Goal: Task Accomplishment & Management: Manage account settings

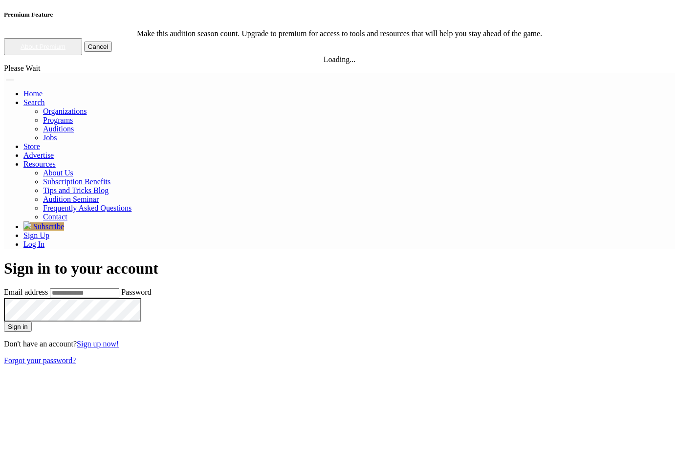
type input "**********"
click at [32, 322] on button "Sign in" at bounding box center [18, 327] width 28 height 10
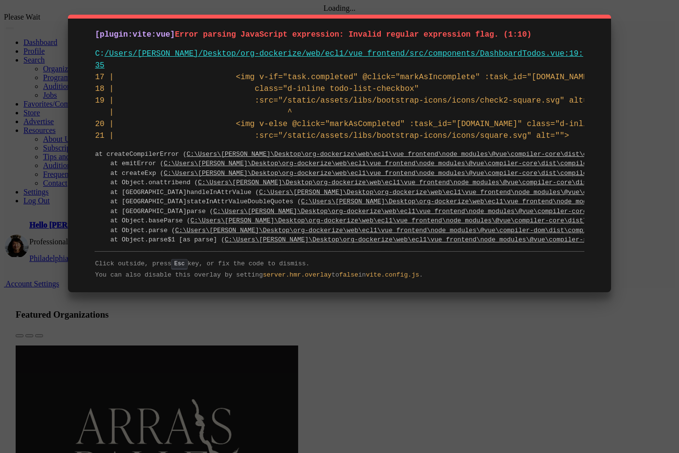
click at [412, 93] on pre "17 | <img v-if="task.completed" @click="markAsIncomplete" :task_id="[DOMAIN_NAM…" at bounding box center [339, 106] width 489 height 70
click at [412, 93] on pre "17 | <img v-if="task.completed" @click="markAsIncomplete" :task_id="task.id" 18…" at bounding box center [339, 106] width 489 height 70
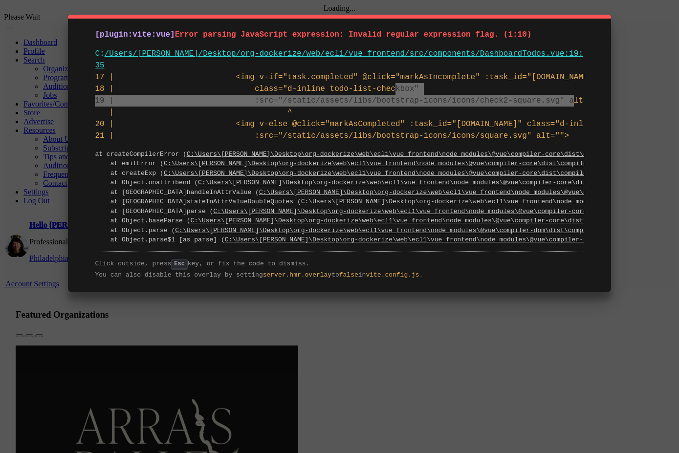
click at [412, 93] on pre "17 | <img v-if="task.completed" @click="markAsIncomplete" :task_id="task.id" 18…" at bounding box center [339, 106] width 489 height 70
click at [374, 89] on pre "17 | <img v-if="task.completed" @click="markAsIncomplete" :task_id="task.id" 18…" at bounding box center [339, 106] width 489 height 70
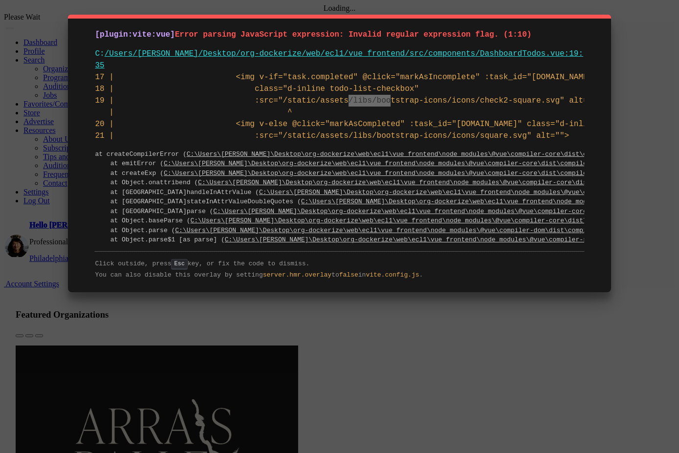
click at [374, 89] on pre "17 | <img v-if="task.completed" @click="markAsIncomplete" :task_id="task.id" 18…" at bounding box center [339, 106] width 489 height 70
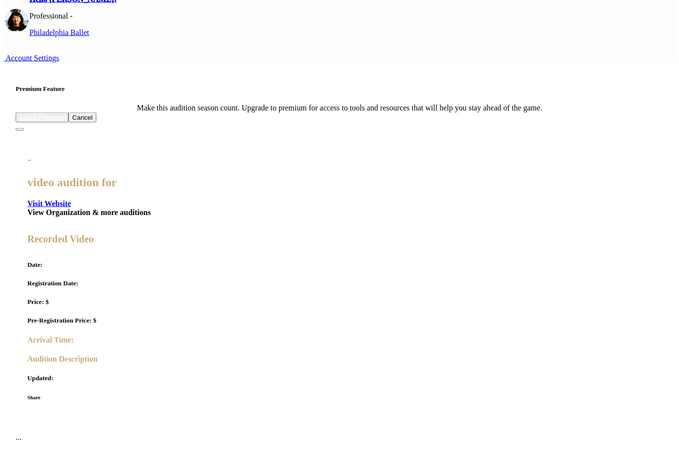
scroll to position [463, 0]
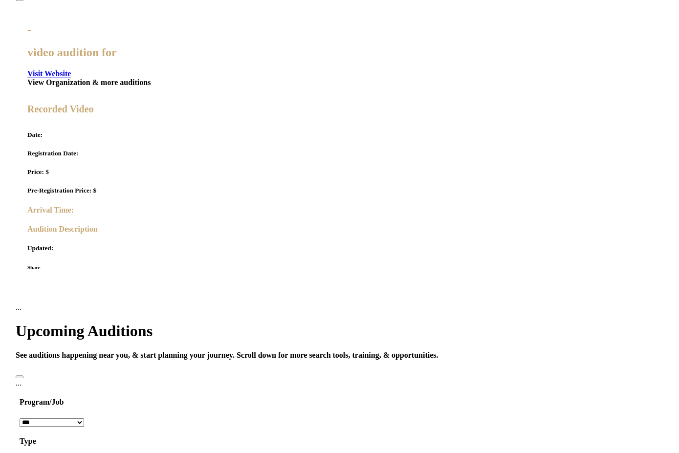
scroll to position [357, 0]
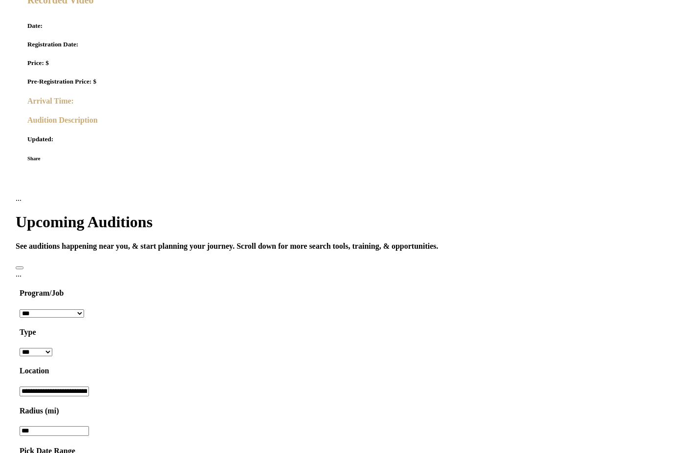
scroll to position [386, 0]
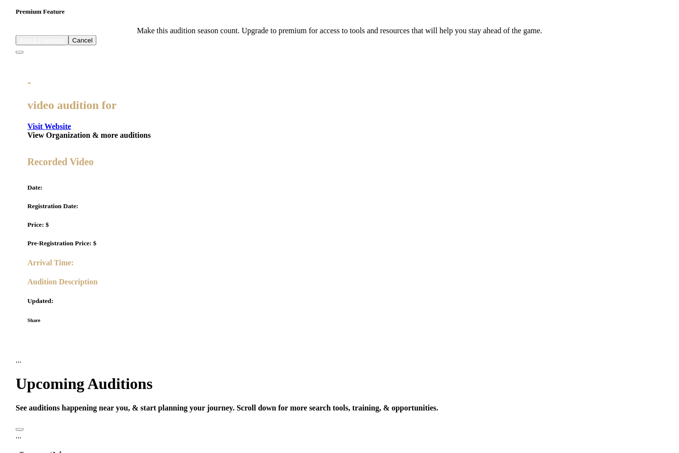
scroll to position [413, 0]
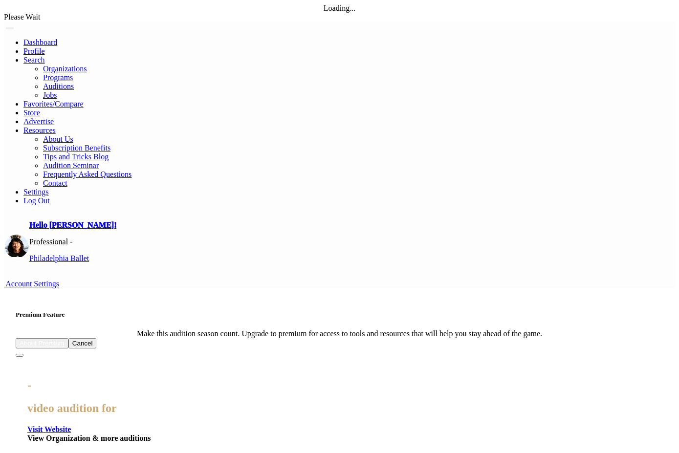
scroll to position [92, 0]
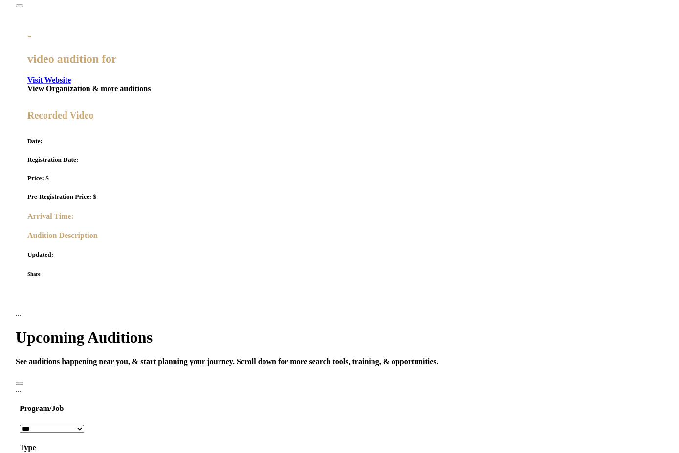
scroll to position [468, 0]
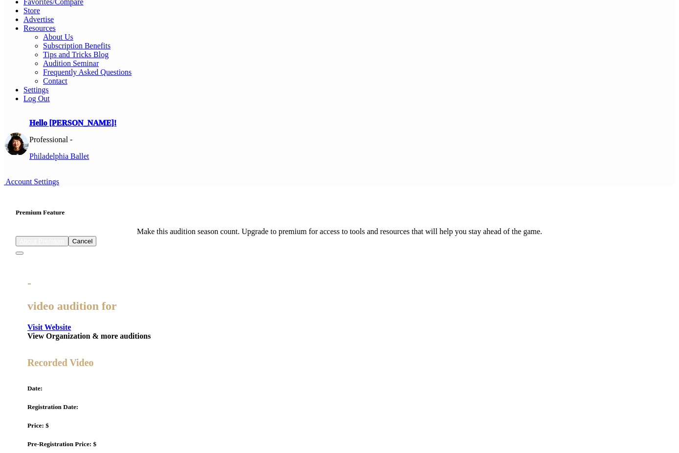
scroll to position [101, 0]
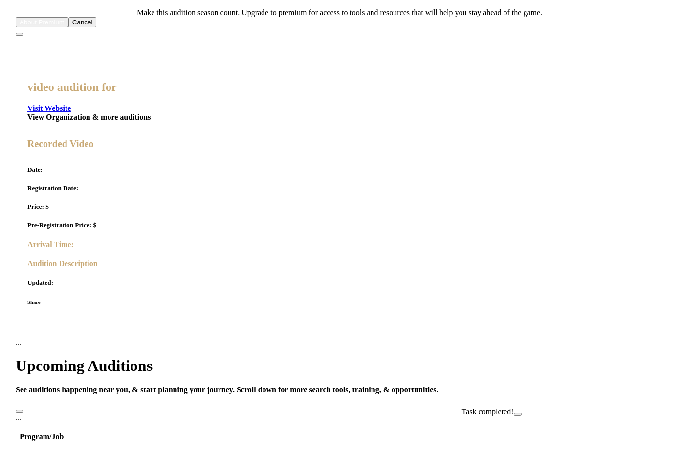
scroll to position [401, 0]
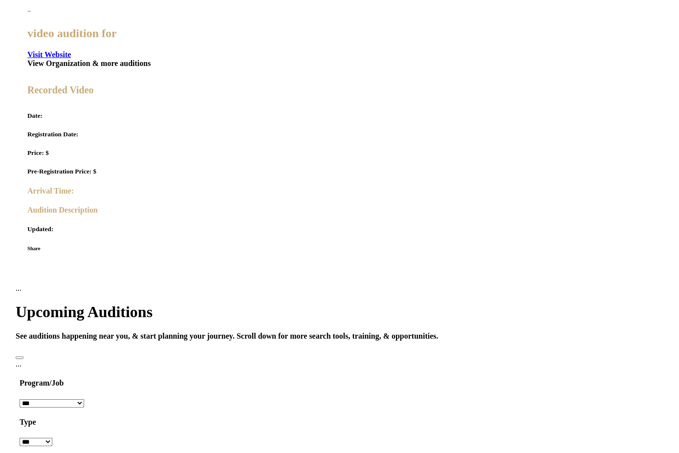
scroll to position [364, 0]
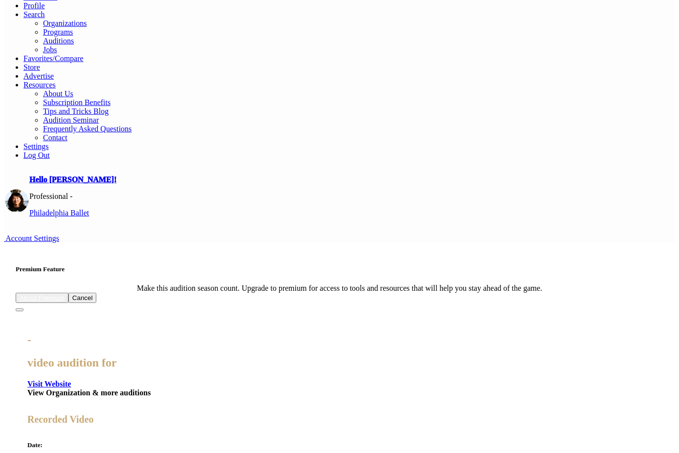
scroll to position [45, 0]
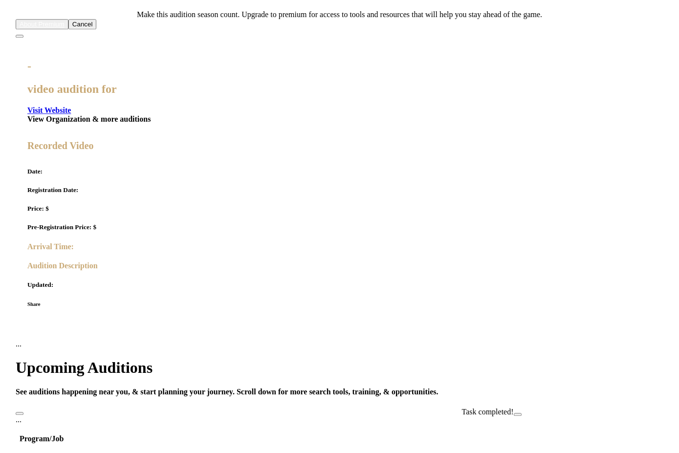
scroll to position [419, 0]
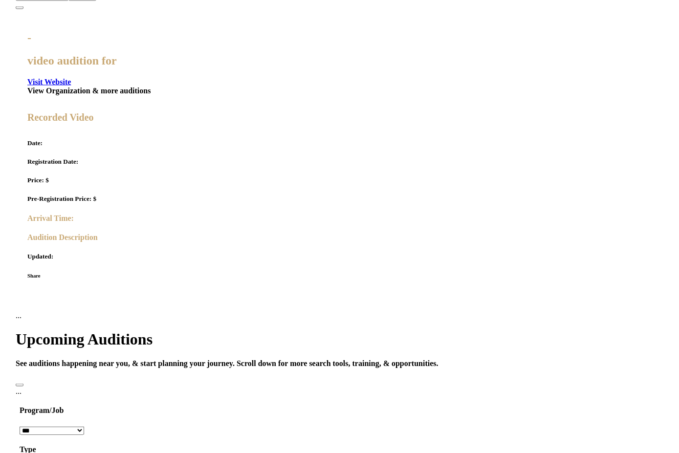
scroll to position [347, 0]
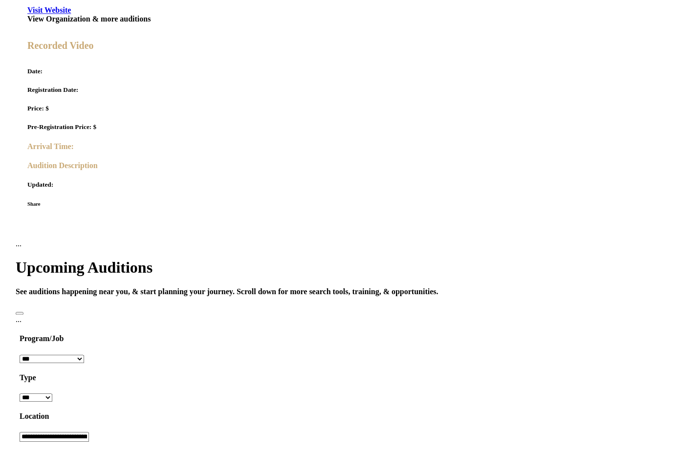
scroll to position [420, 0]
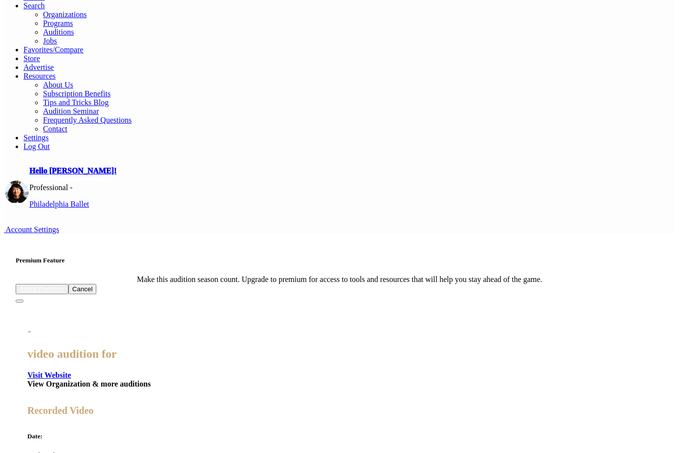
scroll to position [14, 0]
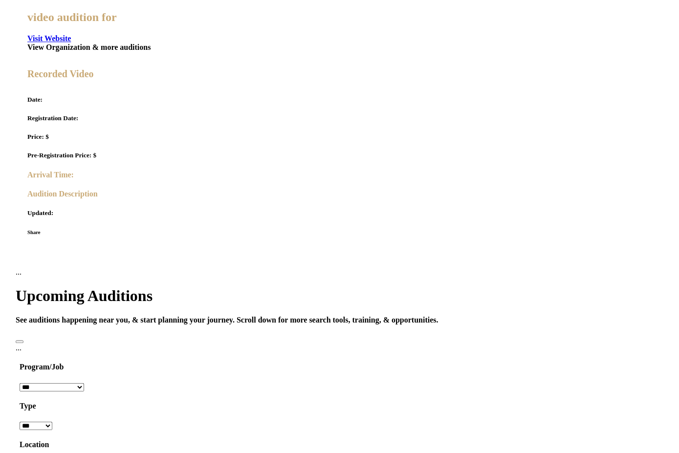
scroll to position [392, 0]
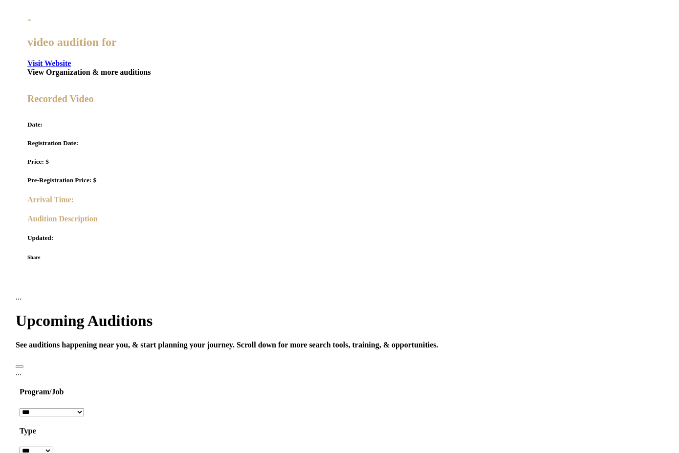
scroll to position [367, 0]
click at [522, 416] on button "Close" at bounding box center [518, 414] width 8 height 3
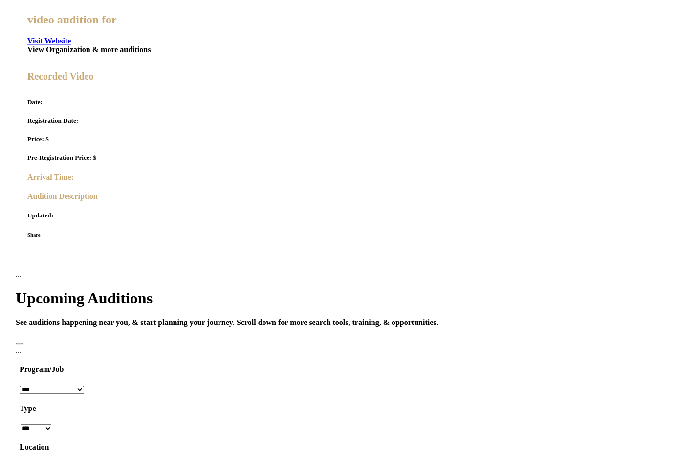
scroll to position [393, 0]
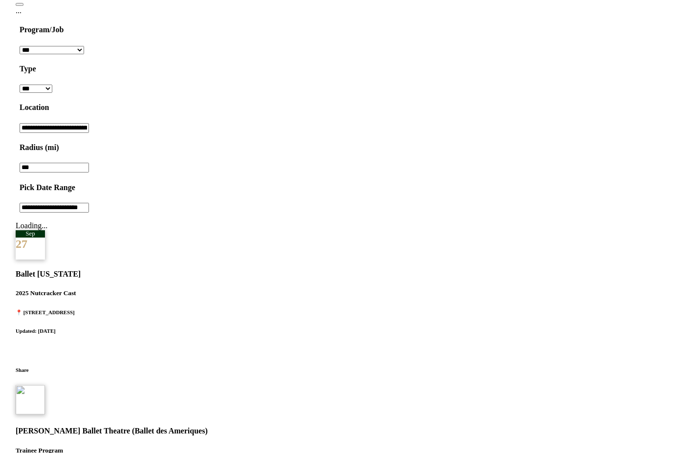
scroll to position [937, 0]
